Goal: Navigation & Orientation: Find specific page/section

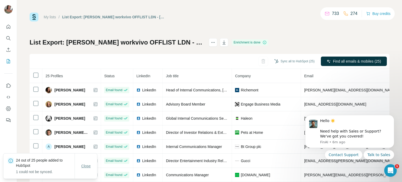
click at [85, 165] on span "Close" at bounding box center [85, 165] width 9 height 5
